Goal: Obtain resource: Download file/media

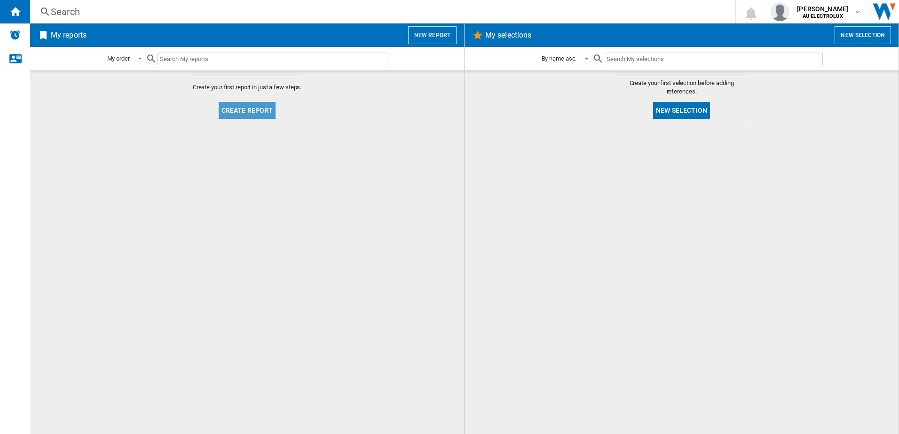
click at [244, 114] on button "Create report" at bounding box center [247, 110] width 57 height 17
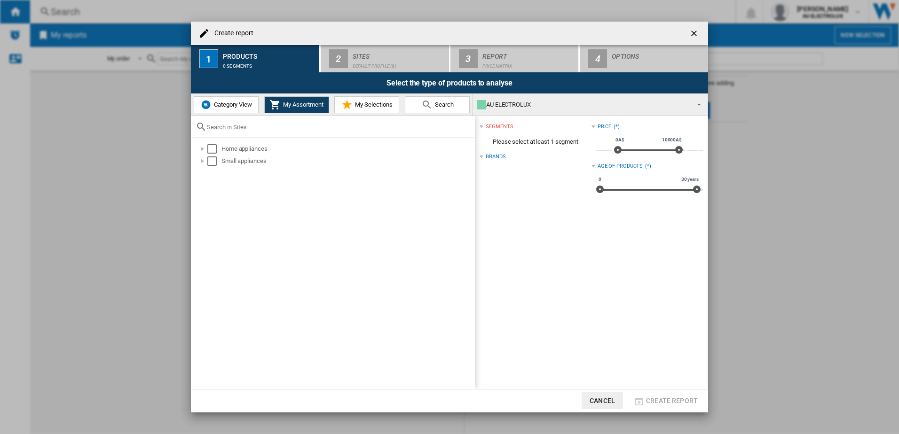
click at [221, 111] on button "Category View" at bounding box center [226, 104] width 65 height 17
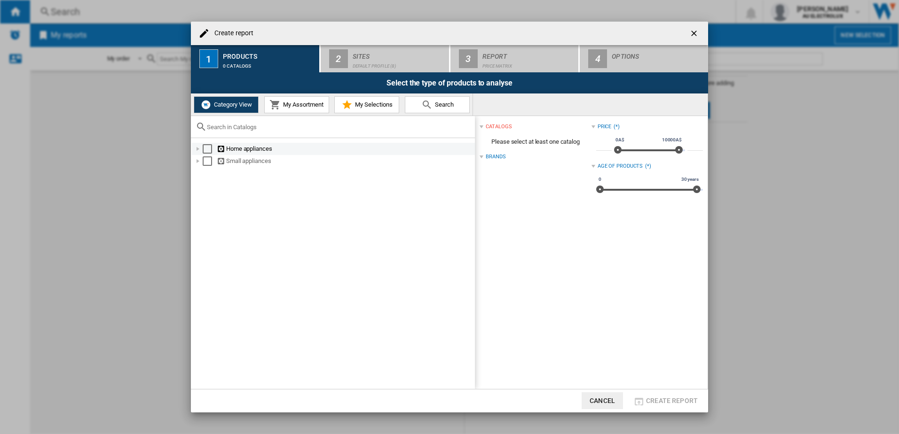
click at [205, 151] on div "Select" at bounding box center [207, 148] width 9 height 9
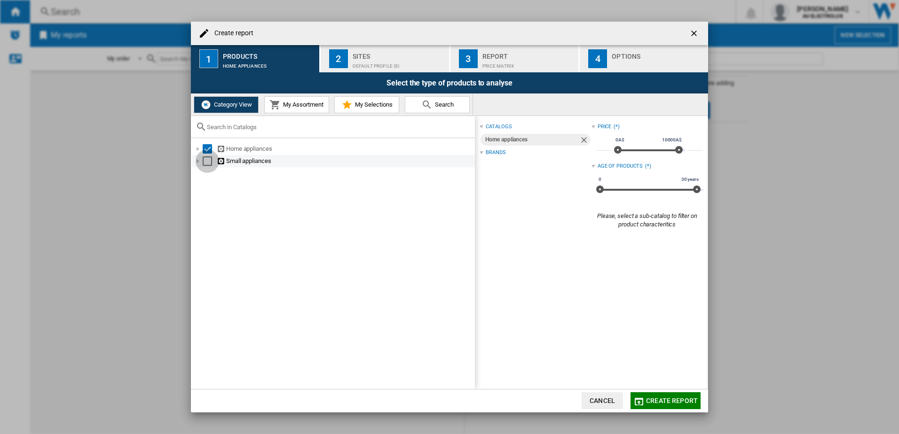
click at [205, 162] on div "Select" at bounding box center [207, 161] width 9 height 9
click at [359, 60] on div "Default profile (8)" at bounding box center [399, 64] width 93 height 10
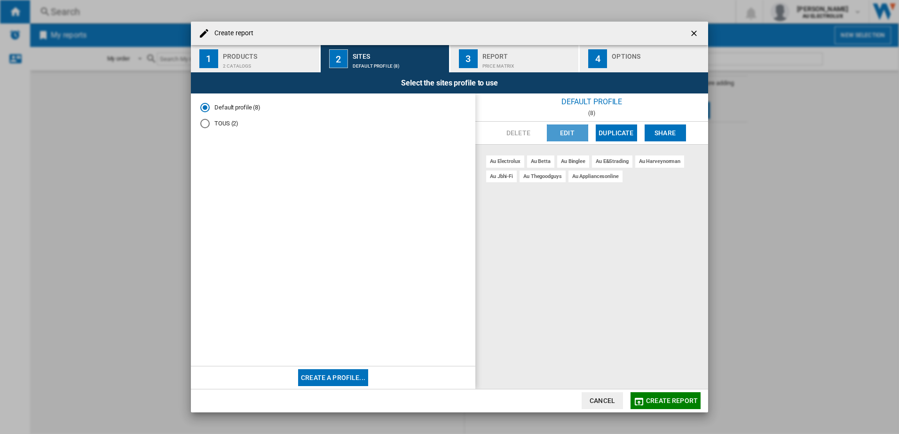
click at [567, 134] on button "Edit" at bounding box center [567, 133] width 41 height 17
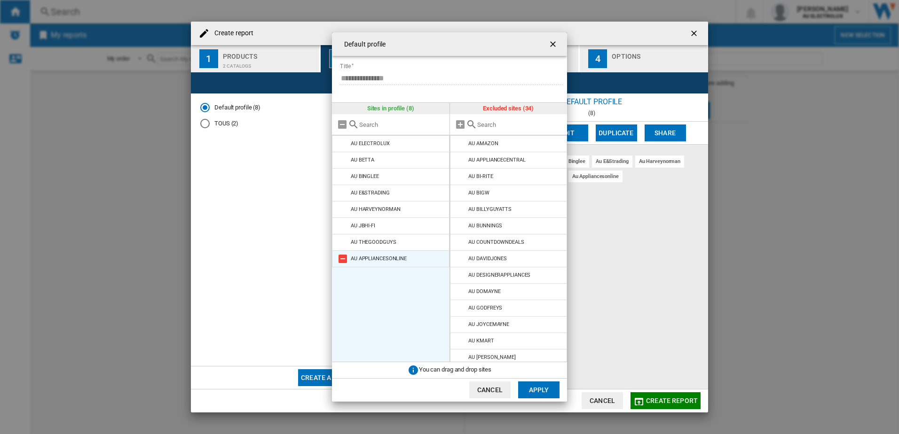
click at [342, 258] on md-icon at bounding box center [342, 258] width 11 height 11
click at [541, 394] on button "Apply" at bounding box center [538, 390] width 41 height 17
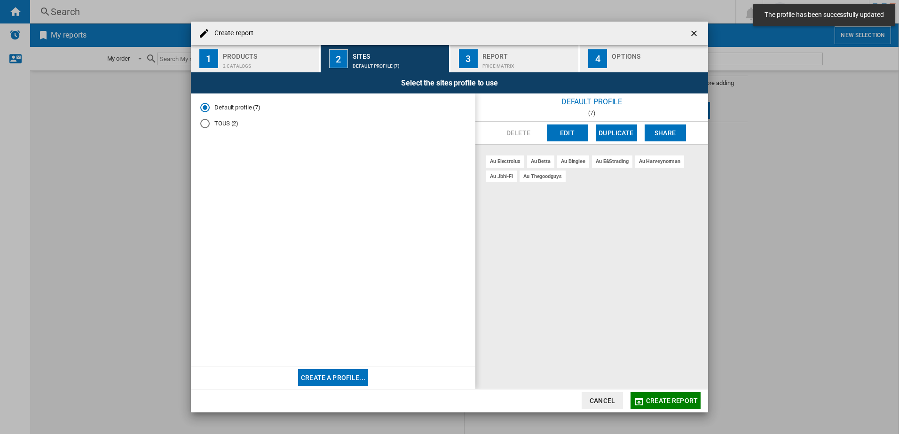
click at [504, 55] on div "Report" at bounding box center [528, 54] width 93 height 10
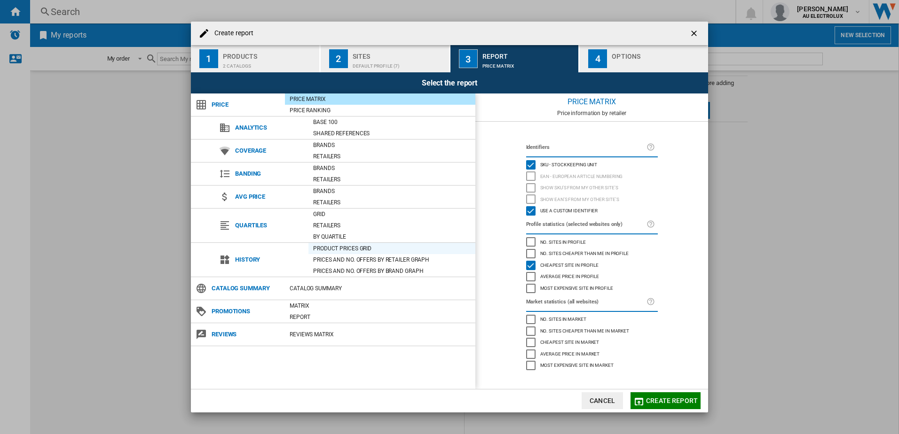
click at [362, 247] on div "Product prices grid" at bounding box center [391, 248] width 167 height 9
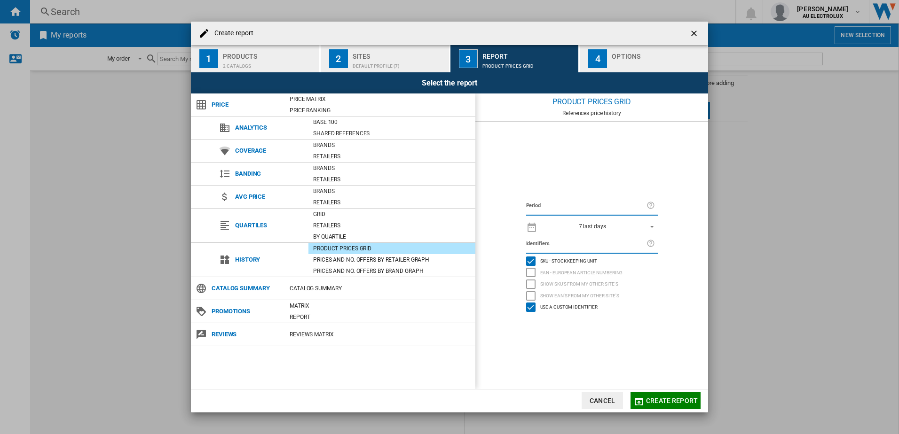
drag, startPoint x: 661, startPoint y: 397, endPoint x: 582, endPoint y: 339, distance: 98.3
click at [582, 339] on md-dialog-content "Create report 1 Products 2 catalogs 2 Sites Default profile (7) 3 Report Produc…" at bounding box center [449, 217] width 517 height 391
click at [241, 58] on div "Products" at bounding box center [269, 54] width 93 height 10
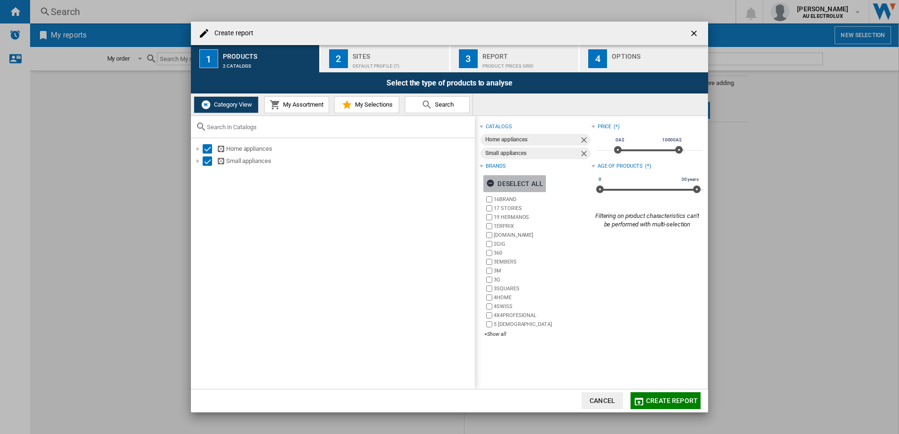
click at [493, 184] on ng-md-icon "button" at bounding box center [491, 184] width 11 height 11
click at [494, 333] on div "+Show all" at bounding box center [537, 334] width 107 height 7
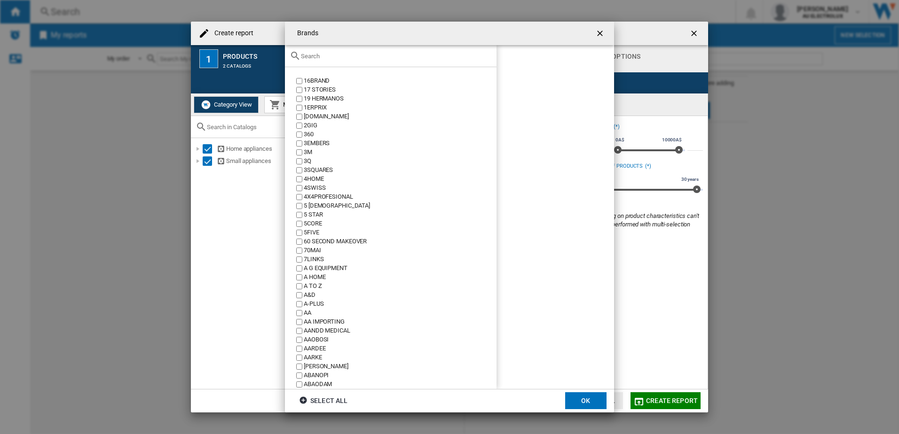
click at [311, 57] on input "text" at bounding box center [396, 56] width 191 height 7
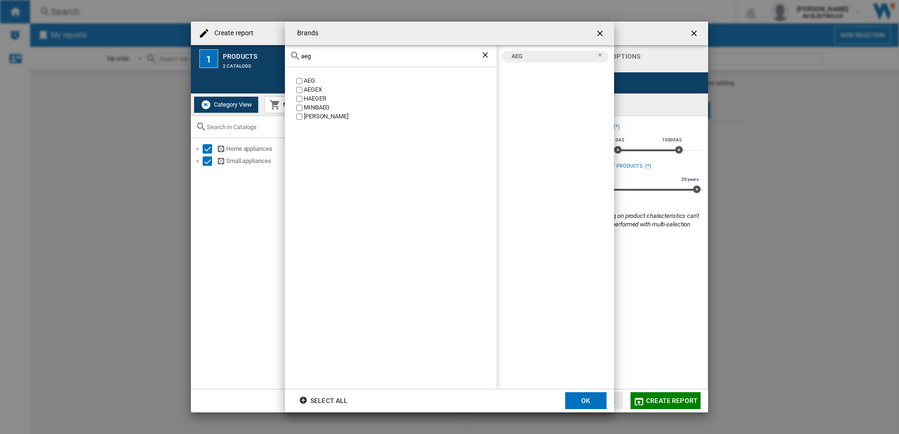
drag, startPoint x: 330, startPoint y: 52, endPoint x: 228, endPoint y: 49, distance: 102.1
click at [228, 48] on div "Brands aeg AEG AEGEX [PERSON_NAME] [GEOGRAPHIC_DATA] [PERSON_NAME] AEG Select a…" at bounding box center [449, 217] width 899 height 434
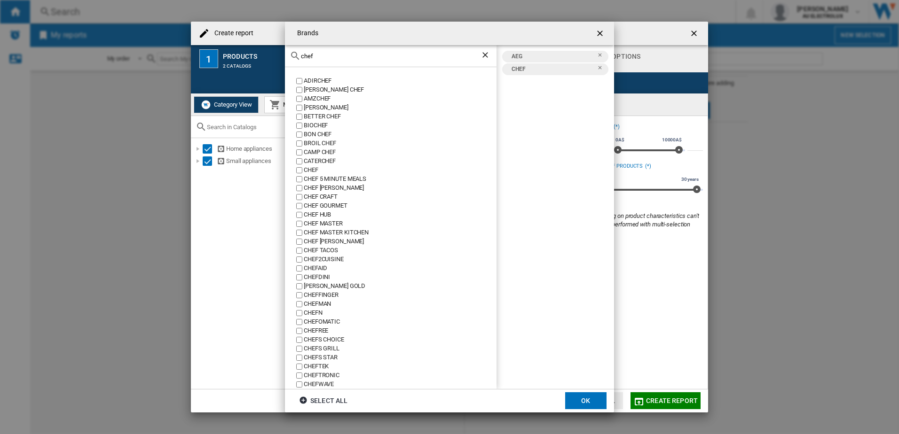
drag, startPoint x: 346, startPoint y: 54, endPoint x: 203, endPoint y: 45, distance: 143.3
click at [203, 45] on div "Brands chef ADIRCHEF [PERSON_NAME] CHEF AMZCHEF [PERSON_NAME] BETTER CHEF BIOCH…" at bounding box center [449, 217] width 899 height 434
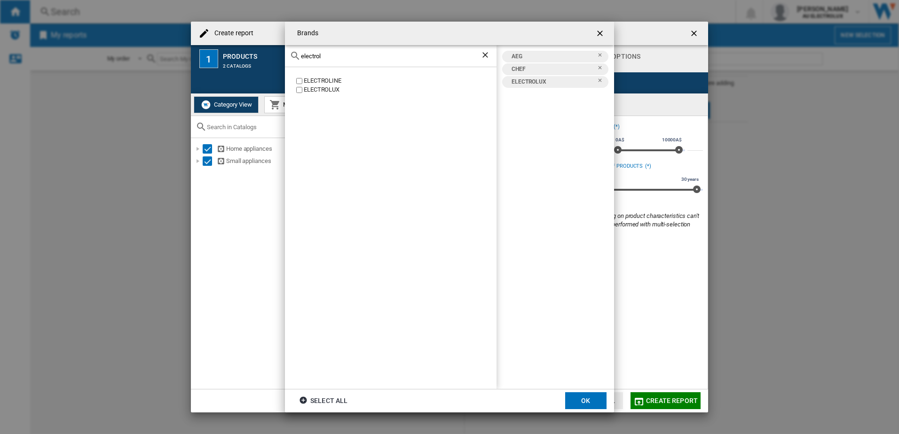
drag, startPoint x: 268, startPoint y: 55, endPoint x: 156, endPoint y: 52, distance: 112.9
click at [156, 52] on div "Brands electrol ELECTROLINE ELECTROLUX AEG CHEF ELECTROLUX Select all OK" at bounding box center [449, 217] width 899 height 434
drag, startPoint x: 347, startPoint y: 54, endPoint x: 169, endPoint y: 51, distance: 177.8
click at [169, 51] on div "Brands kelvina KELVINATOR AEG CHEF ELECTROLUX KELVINATOR Select all OK" at bounding box center [449, 217] width 899 height 434
drag, startPoint x: 325, startPoint y: 58, endPoint x: 205, endPoint y: 52, distance: 120.1
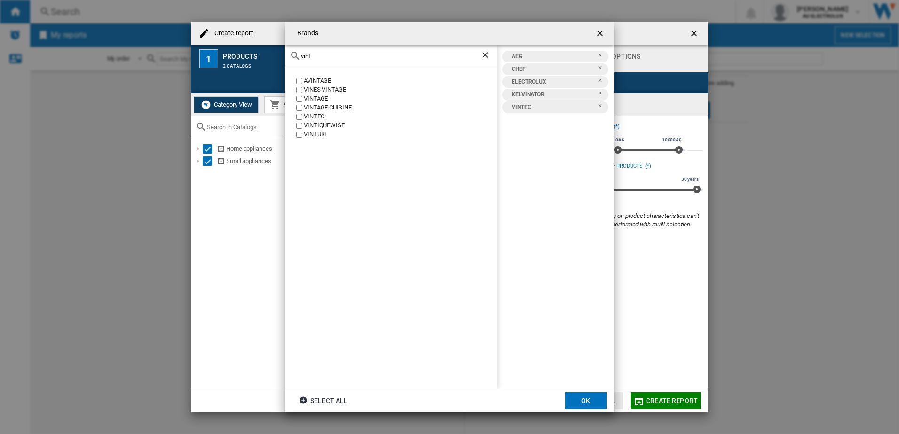
click at [205, 52] on div "Brands vint AVINTAGE VINES VINTAGE VINTAGE VINTAGE CUISINE VINTEC VINTIQUEWISE …" at bounding box center [449, 217] width 899 height 434
drag, startPoint x: 328, startPoint y: 57, endPoint x: 135, endPoint y: 55, distance: 192.8
click at [136, 56] on div "Brands vint AVINTAGE VINES VINTAGE VINTAGE VINTAGE CUISINE VINTEC VINTIQUEWISE …" at bounding box center [449, 217] width 899 height 434
drag, startPoint x: 324, startPoint y: 55, endPoint x: 210, endPoint y: 54, distance: 114.3
click at [210, 54] on div "Brands [GEOGRAPHIC_DATA] [GEOGRAPHIC_DATA] [GEOGRAPHIC_DATA] [GEOGRAPHIC_DATA] …" at bounding box center [449, 217] width 899 height 434
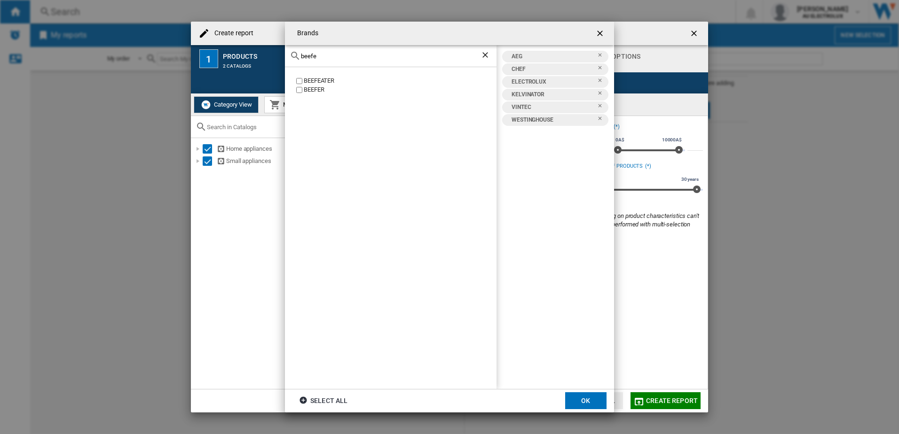
type input "beefe"
click at [583, 397] on button "OK" at bounding box center [585, 401] width 41 height 17
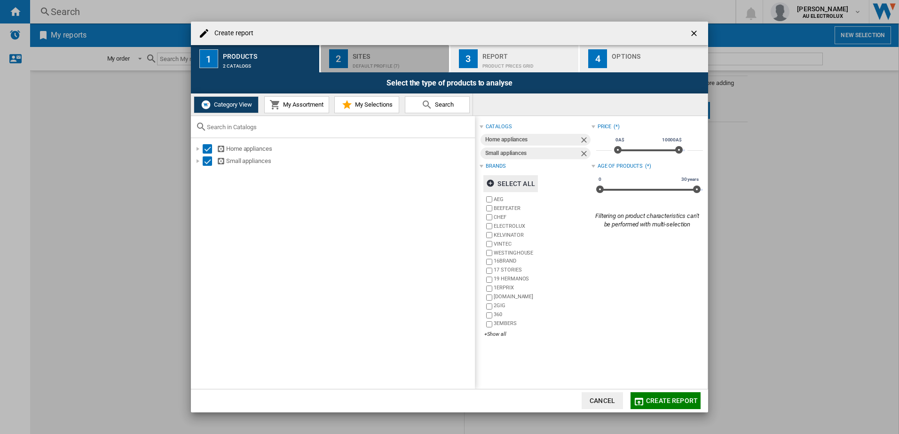
click at [377, 55] on div "Sites" at bounding box center [399, 54] width 93 height 10
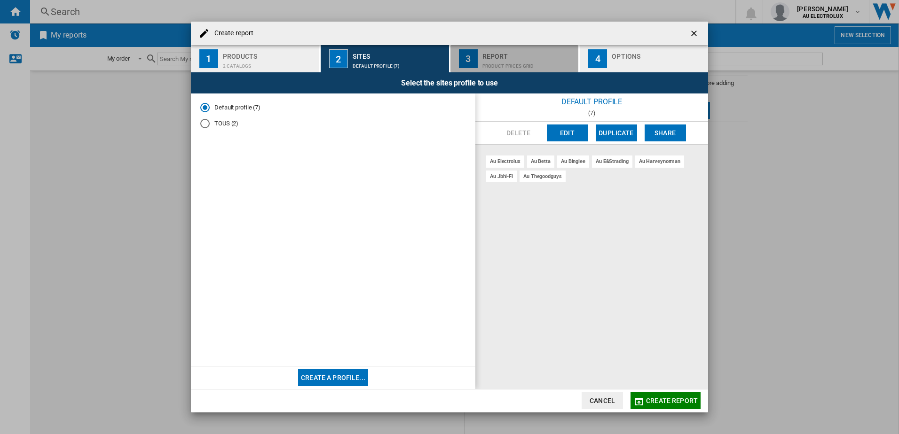
click at [499, 59] on div "Product prices grid" at bounding box center [528, 64] width 93 height 10
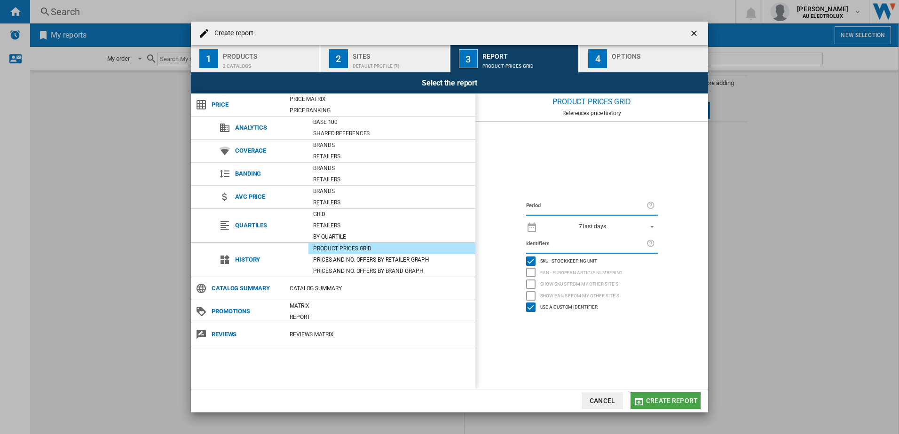
click at [664, 401] on span "Create report" at bounding box center [672, 401] width 52 height 8
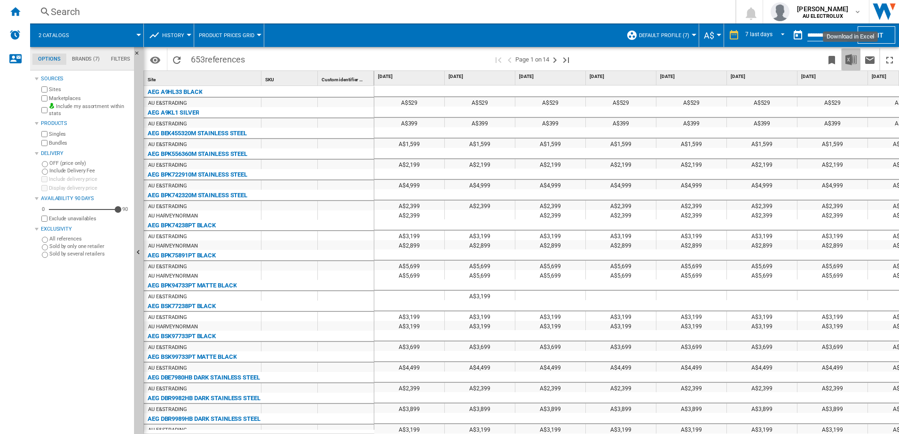
click at [853, 59] on img "Download in Excel" at bounding box center [850, 59] width 11 height 11
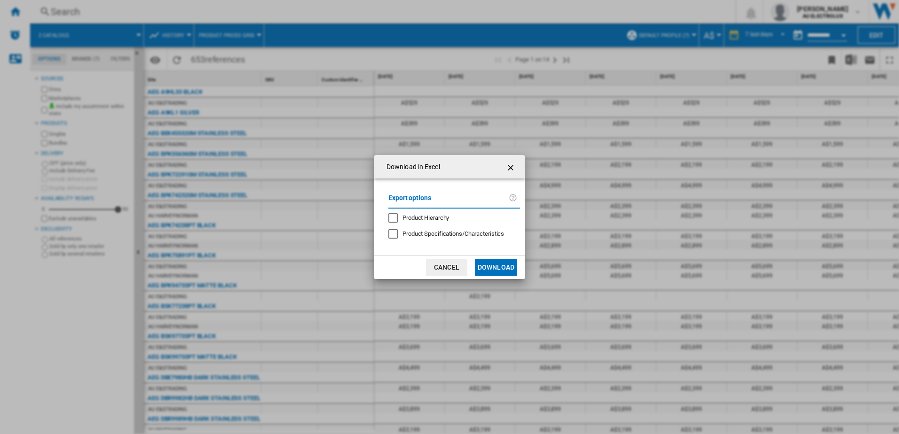
click at [494, 268] on button "Download" at bounding box center [496, 267] width 42 height 17
